Goal: Information Seeking & Learning: Learn about a topic

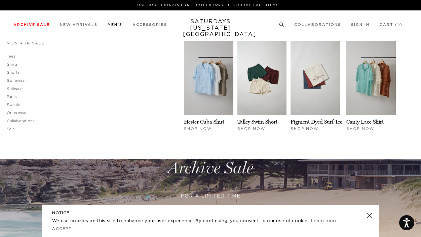
click at [11, 88] on link "Knitwear" at bounding box center [15, 89] width 16 height 4
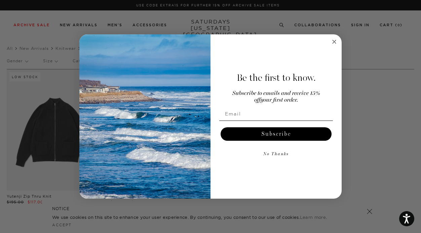
click at [333, 42] on circle "Close dialog" at bounding box center [334, 42] width 8 height 8
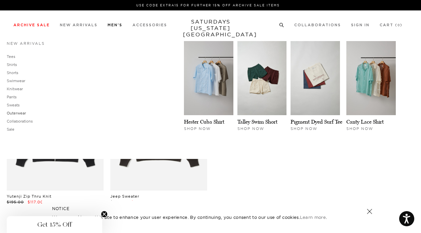
click at [18, 113] on link "Outerwear" at bounding box center [16, 113] width 19 height 5
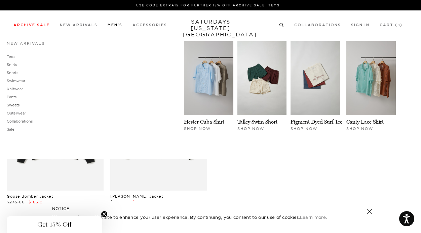
click at [13, 105] on link "Sweats" at bounding box center [13, 105] width 13 height 5
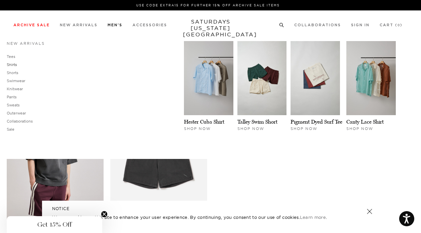
click at [13, 65] on link "Shirts" at bounding box center [12, 64] width 10 height 5
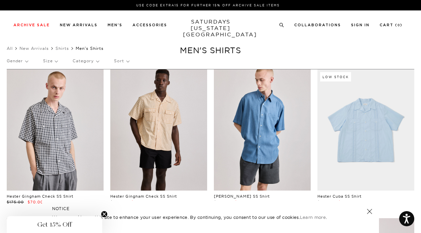
click at [282, 25] on icon at bounding box center [281, 25] width 5 height 4
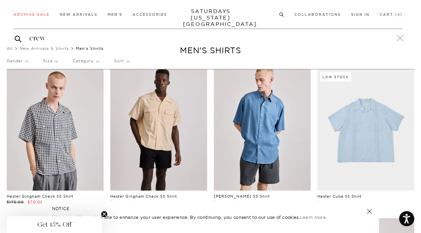
scroll to position [34, 0]
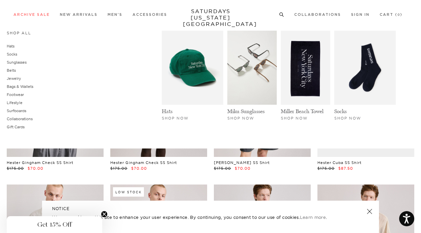
type input "crew"
click at [15, 35] on button "submit" at bounding box center [18, 39] width 7 height 8
